Goal: Check status: Check status

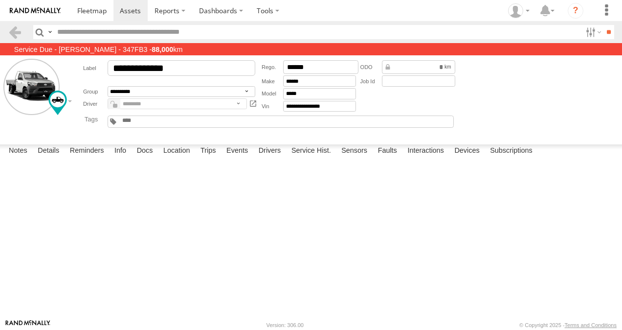
scroll to position [1566, 0]
click at [99, 10] on span at bounding box center [91, 10] width 29 height 9
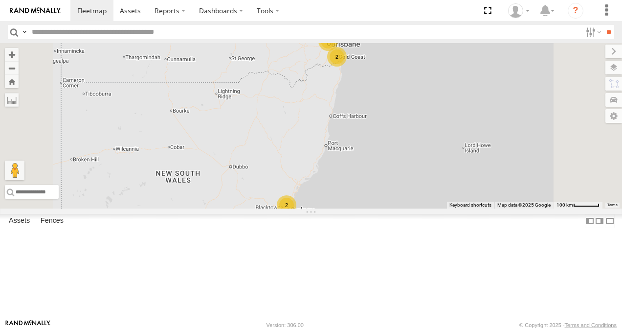
scroll to position [147, 0]
click at [0, 0] on link at bounding box center [0, 0] width 0 height 0
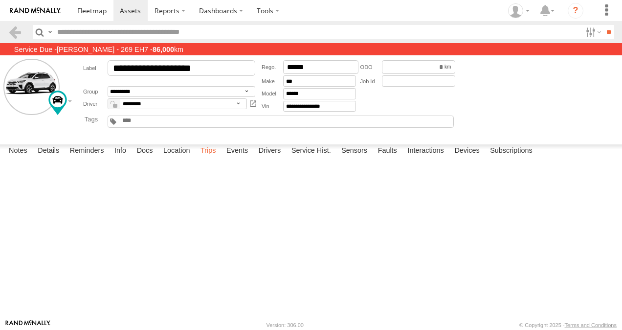
click at [209, 158] on label "Trips" at bounding box center [208, 151] width 25 height 14
click at [97, 11] on span at bounding box center [91, 10] width 29 height 9
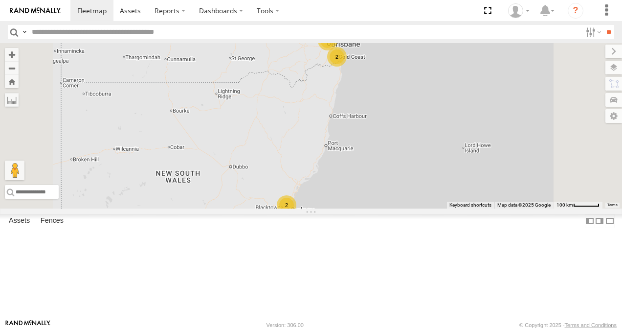
click at [0, 0] on link at bounding box center [0, 0] width 0 height 0
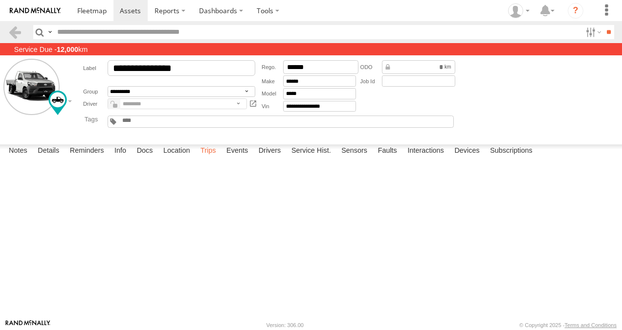
click at [208, 158] on label "Trips" at bounding box center [208, 151] width 25 height 14
click at [94, 11] on span at bounding box center [91, 10] width 29 height 9
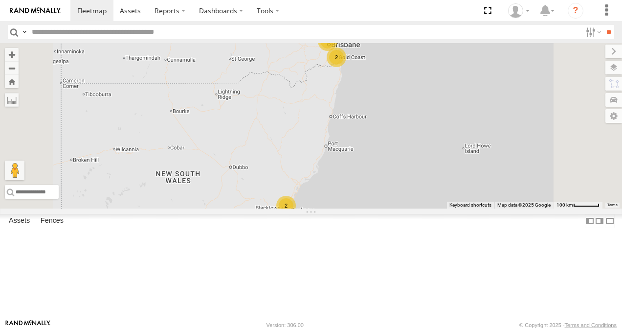
scroll to position [196, 0]
click at [0, 0] on link at bounding box center [0, 0] width 0 height 0
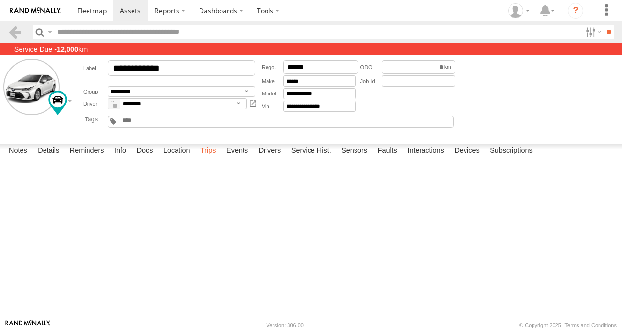
click at [212, 158] on label "Trips" at bounding box center [208, 151] width 25 height 14
click at [0, 0] on div "Start Time Start Location End Time End Location Driver Distance Job ID" at bounding box center [0, 0] width 0 height 0
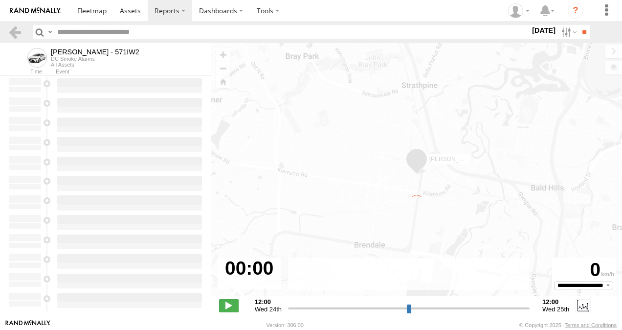
type input "**********"
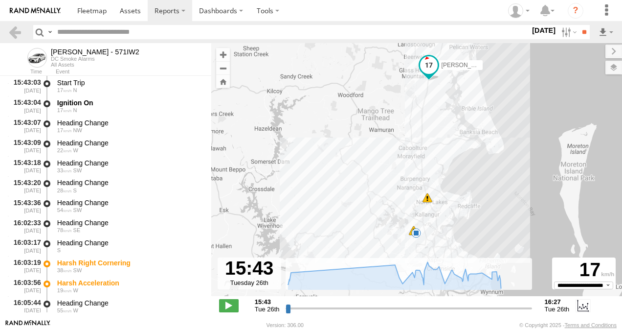
drag, startPoint x: 450, startPoint y: 188, endPoint x: 456, endPoint y: 167, distance: 21.4
click at [456, 167] on div "Tom - 571IW2 16:20 Tue 16:26 Tue 6" at bounding box center [416, 174] width 411 height 263
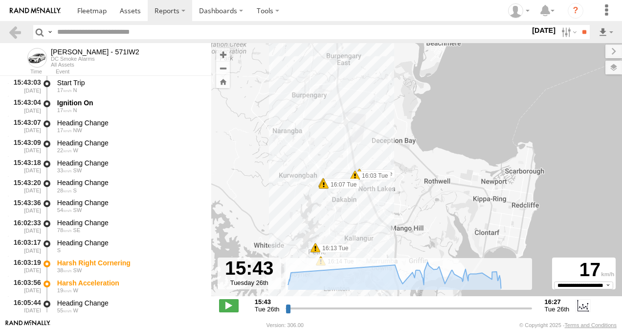
drag, startPoint x: 418, startPoint y: 157, endPoint x: 458, endPoint y: 130, distance: 47.2
click at [458, 130] on div "Tom - 571IW2 16:20 Tue 16:26 Tue 16:03 Tue 16:03 Tue 16:07 Tue 16:07 Tue 16:13 …" at bounding box center [416, 174] width 411 height 263
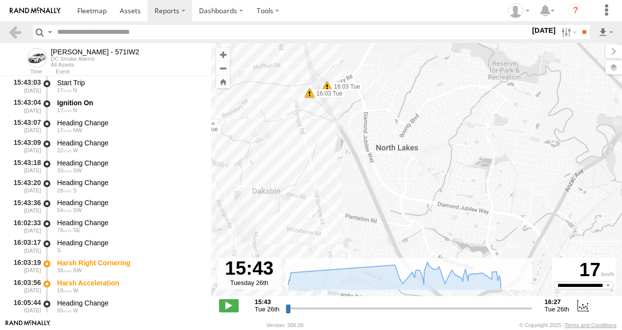
drag, startPoint x: 360, startPoint y: 202, endPoint x: 508, endPoint y: 171, distance: 151.0
click at [508, 171] on div "Tom - 571IW2 16:20 Tue 16:26 Tue 16:03 Tue 16:03 Tue 16:07 Tue 16:07 Tue 16:13 …" at bounding box center [416, 174] width 411 height 263
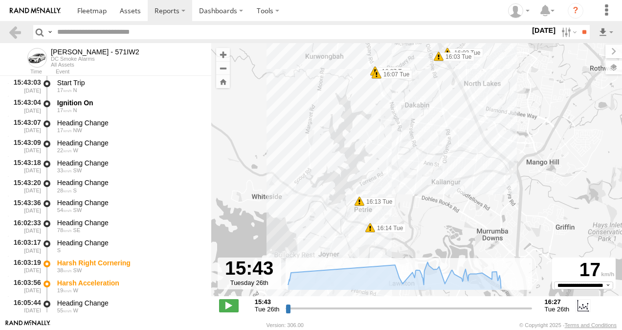
drag, startPoint x: 400, startPoint y: 206, endPoint x: 474, endPoint y: 135, distance: 102.1
click at [474, 135] on div "Tom - 571IW2 16:20 Tue 16:26 Tue 16:03 Tue 16:03 Tue 16:07 Tue 16:07 Tue 16:13 …" at bounding box center [416, 174] width 411 height 263
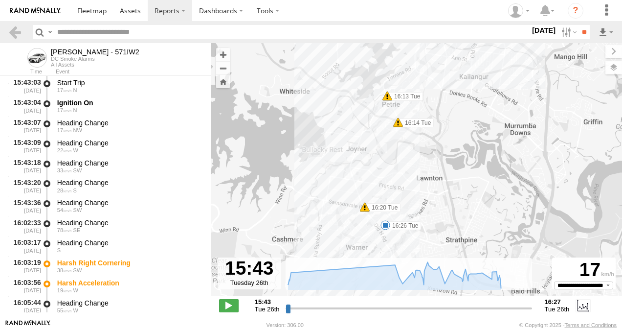
drag, startPoint x: 421, startPoint y: 211, endPoint x: 451, endPoint y: 104, distance: 111.1
click at [451, 104] on div "Tom - 571IW2 16:20 Tue 16:26 Tue 16:03 Tue 16:03 Tue 16:07 Tue 16:07 Tue 16:13 …" at bounding box center [416, 174] width 411 height 263
click at [400, 124] on span at bounding box center [398, 122] width 10 height 10
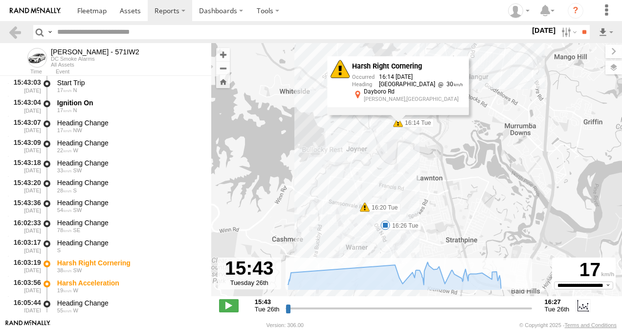
click at [366, 208] on span at bounding box center [365, 207] width 10 height 10
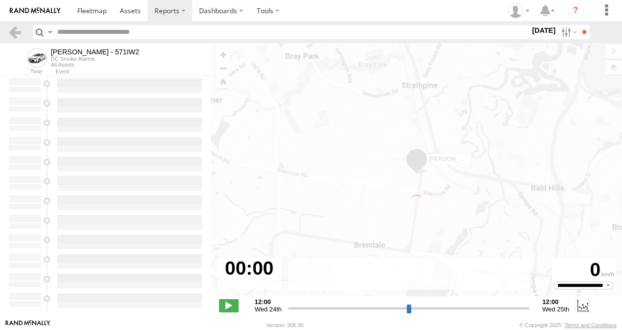
type input "**********"
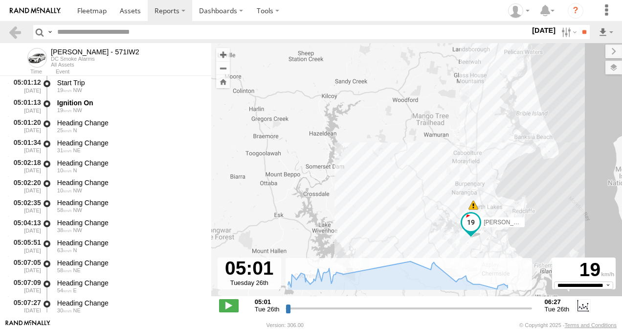
drag, startPoint x: 409, startPoint y: 189, endPoint x: 378, endPoint y: 81, distance: 112.1
click at [378, 81] on div "Tom - 571IW2 05:16 Tue 06:22 Tue" at bounding box center [416, 174] width 411 height 263
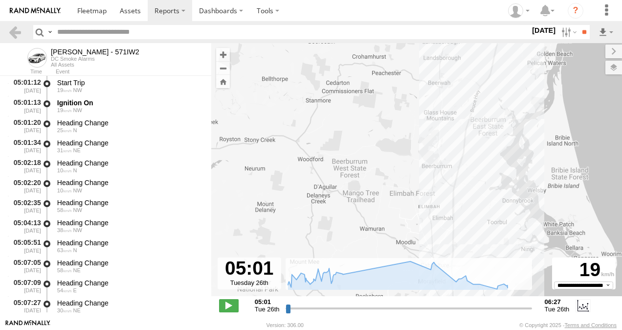
drag, startPoint x: 451, startPoint y: 139, endPoint x: 447, endPoint y: 145, distance: 6.7
click at [402, 254] on div "Tom - 571IW2 05:16 Tue 06:22 Tue" at bounding box center [416, 174] width 411 height 263
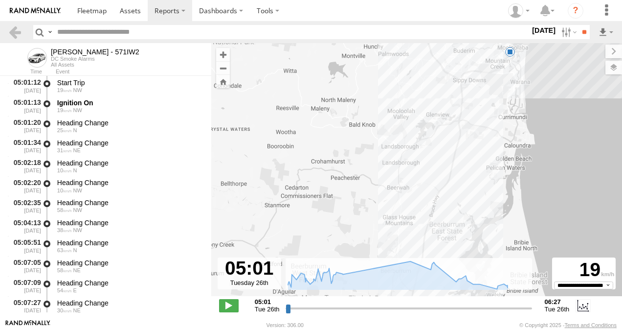
drag, startPoint x: 463, startPoint y: 112, endPoint x: 420, endPoint y: 197, distance: 95.0
click at [419, 230] on div "Tom - 571IW2 05:16 Tue 06:22 Tue" at bounding box center [416, 174] width 411 height 263
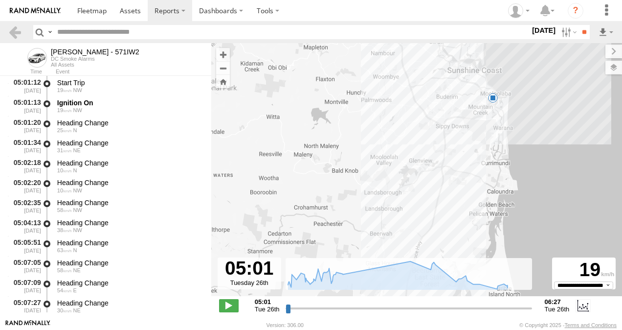
drag, startPoint x: 432, startPoint y: 139, endPoint x: 476, endPoint y: 137, distance: 44.6
click at [418, 182] on div "Tom - 571IW2 05:16 Tue 06:22 Tue" at bounding box center [416, 174] width 411 height 263
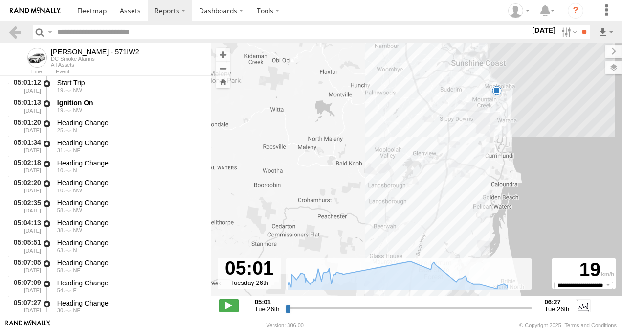
click at [498, 92] on span at bounding box center [497, 91] width 10 height 10
